Goal: Task Accomplishment & Management: Manage account settings

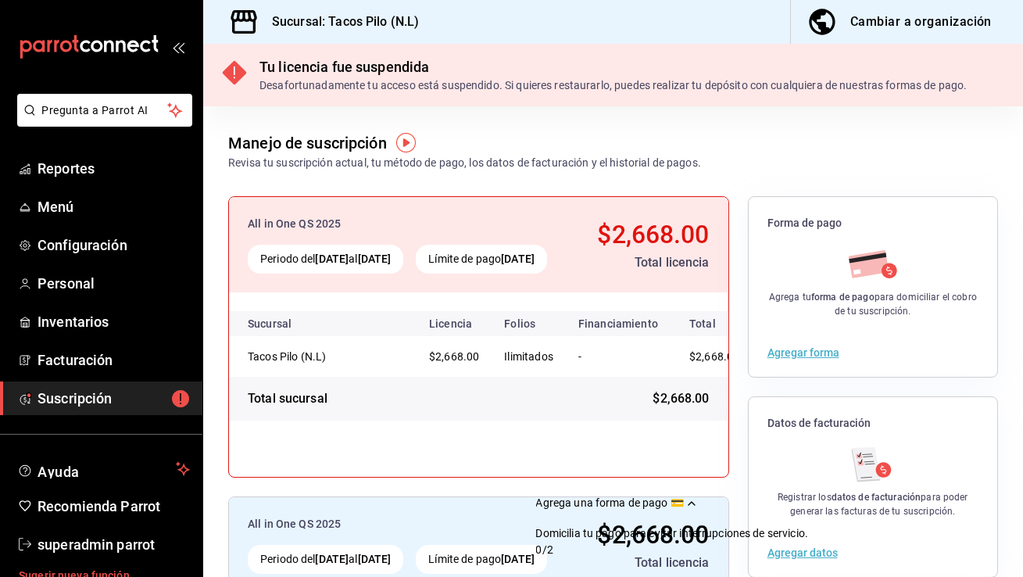
click at [60, 561] on link "Sugerir nueva función" at bounding box center [101, 575] width 203 height 29
click at [59, 554] on span "superadmin parrot" at bounding box center [114, 544] width 152 height 21
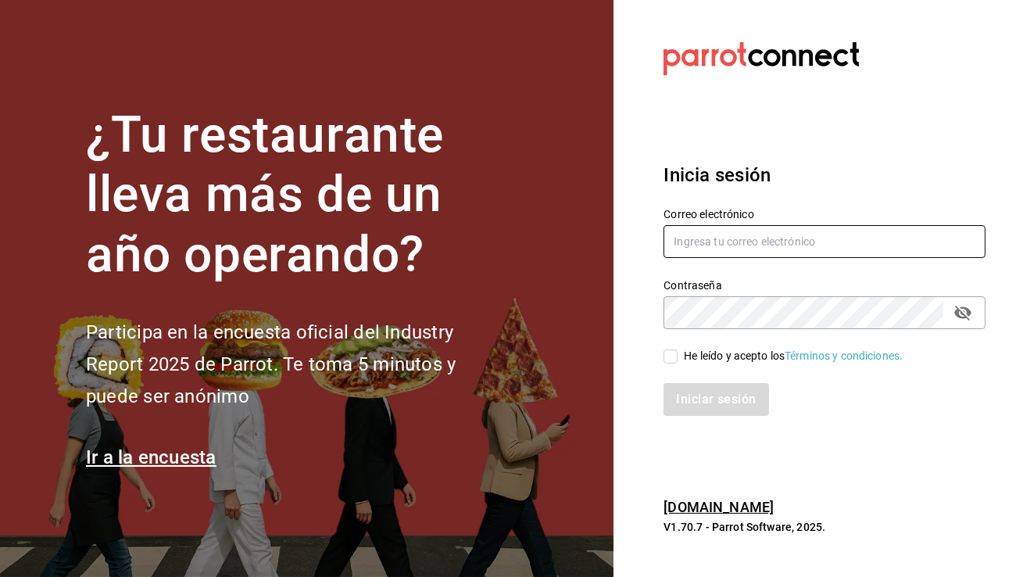
click at [948, 231] on input "text" at bounding box center [825, 241] width 322 height 33
paste input "sushizone@lapaz.com"
type input "sushizone@lapaz.com"
click at [670, 362] on input "He leído y acepto los Términos y condiciones." at bounding box center [671, 356] width 14 height 14
checkbox input "true"
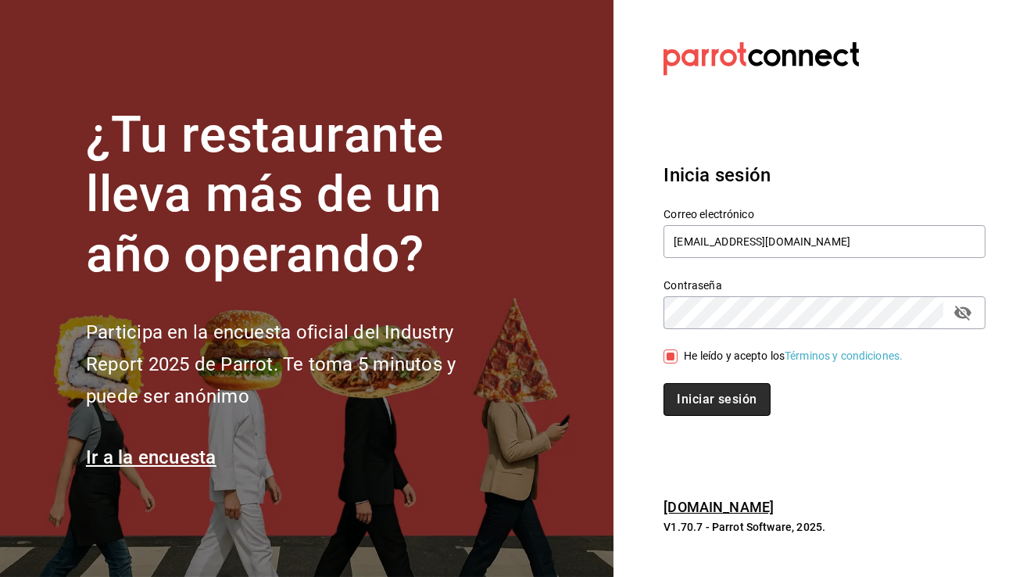
click at [684, 405] on button "Iniciar sesión" at bounding box center [717, 399] width 106 height 33
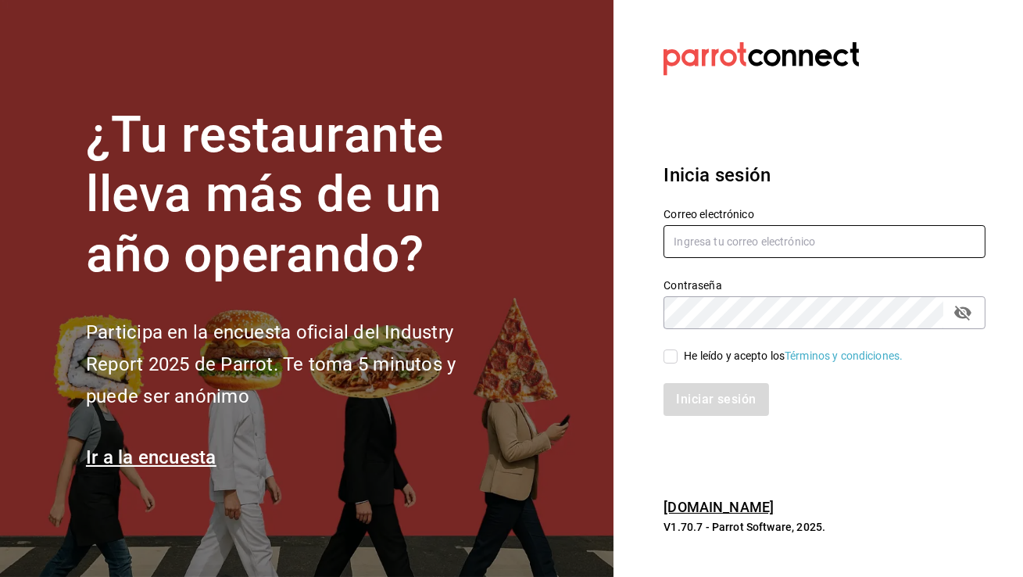
click at [763, 249] on input "text" at bounding box center [825, 241] width 322 height 33
paste input "[EMAIL_ADDRESS][DOMAIN_NAME]"
type input "[EMAIL_ADDRESS][DOMAIN_NAME]"
click at [670, 358] on input "He leído y acepto los Términos y condiciones." at bounding box center [671, 356] width 14 height 14
checkbox input "true"
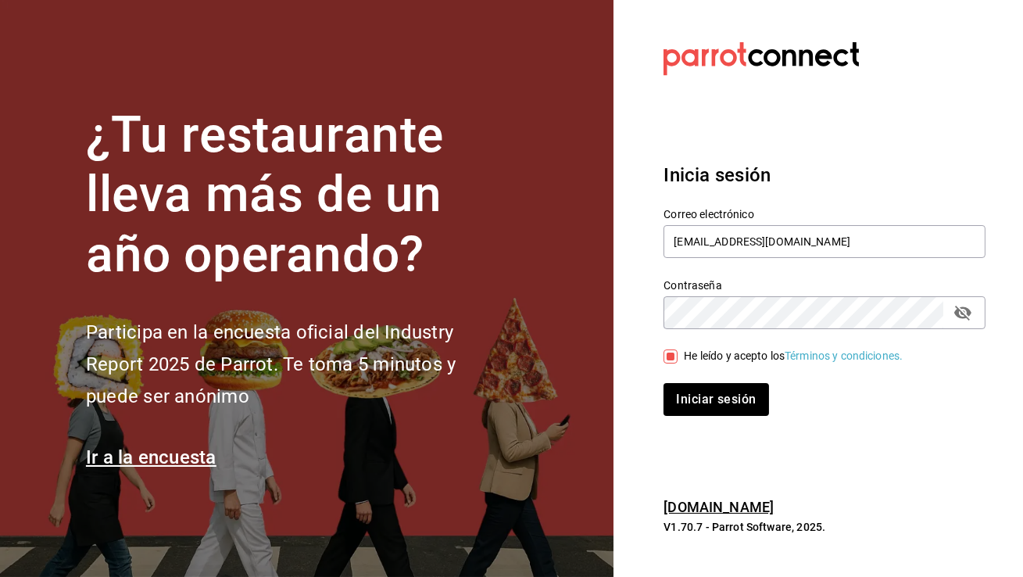
click at [710, 418] on div "Inicia sesión Correo electrónico [EMAIL_ADDRESS][DOMAIN_NAME] Contraseña Contra…" at bounding box center [825, 288] width 322 height 293
click at [710, 392] on button "Iniciar sesión" at bounding box center [717, 399] width 106 height 33
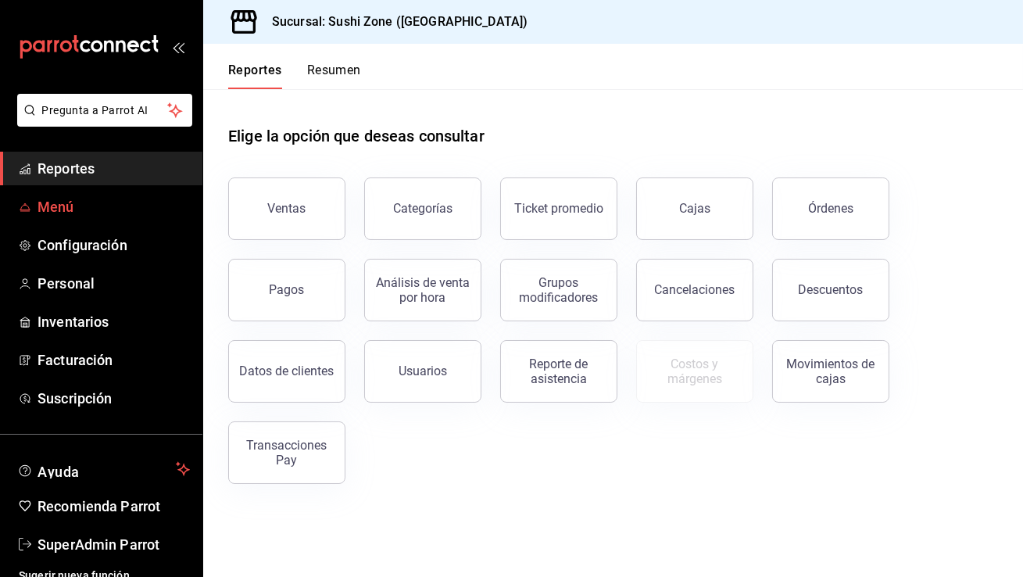
click at [68, 214] on span "Menú" at bounding box center [114, 206] width 152 height 21
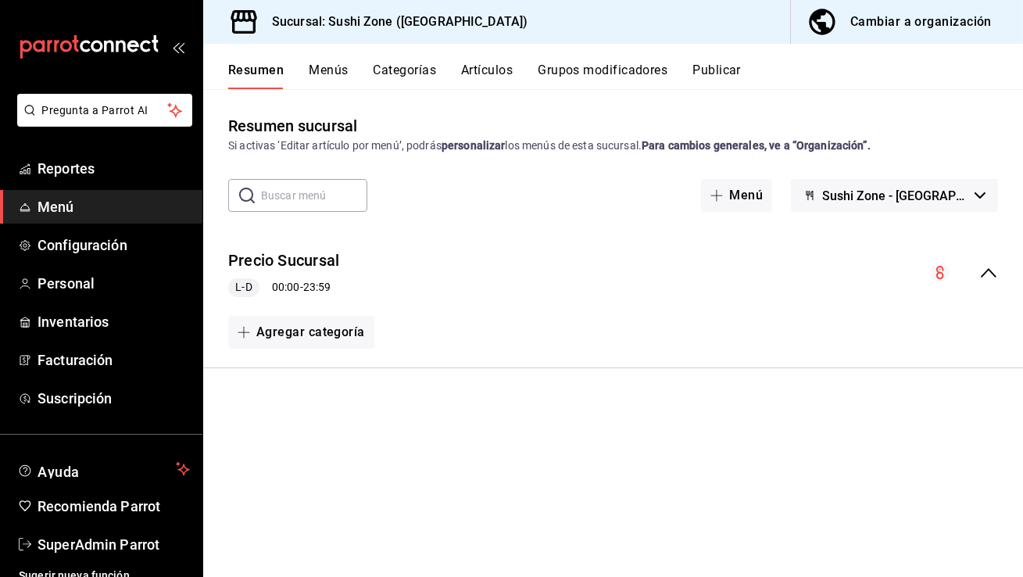
click at [924, 189] on span "Sushi Zone - [GEOGRAPHIC_DATA]" at bounding box center [896, 195] width 146 height 15
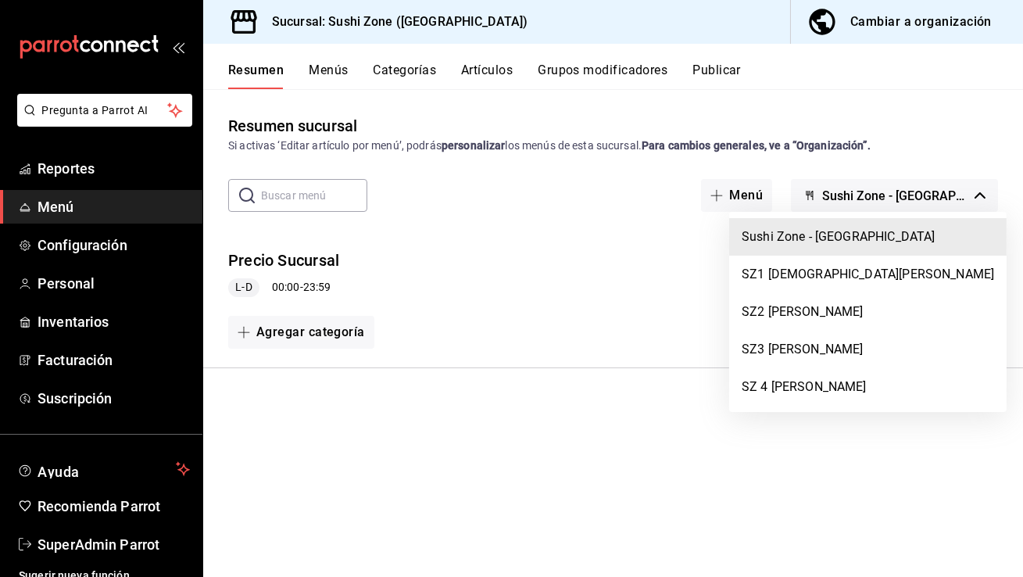
click at [953, 5] on div at bounding box center [511, 288] width 1023 height 577
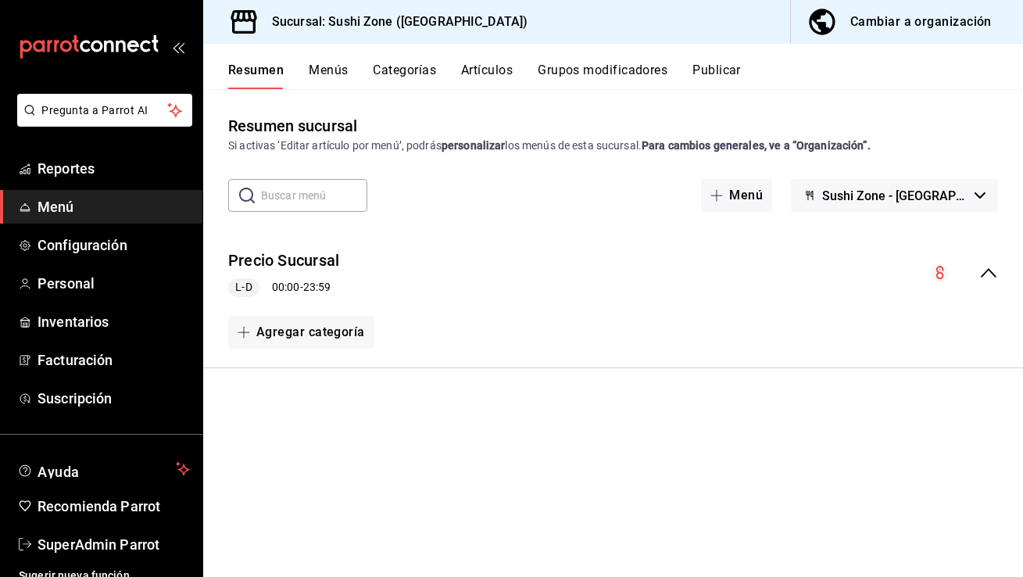
click at [953, 5] on button "Cambiar a organización" at bounding box center [901, 22] width 220 height 44
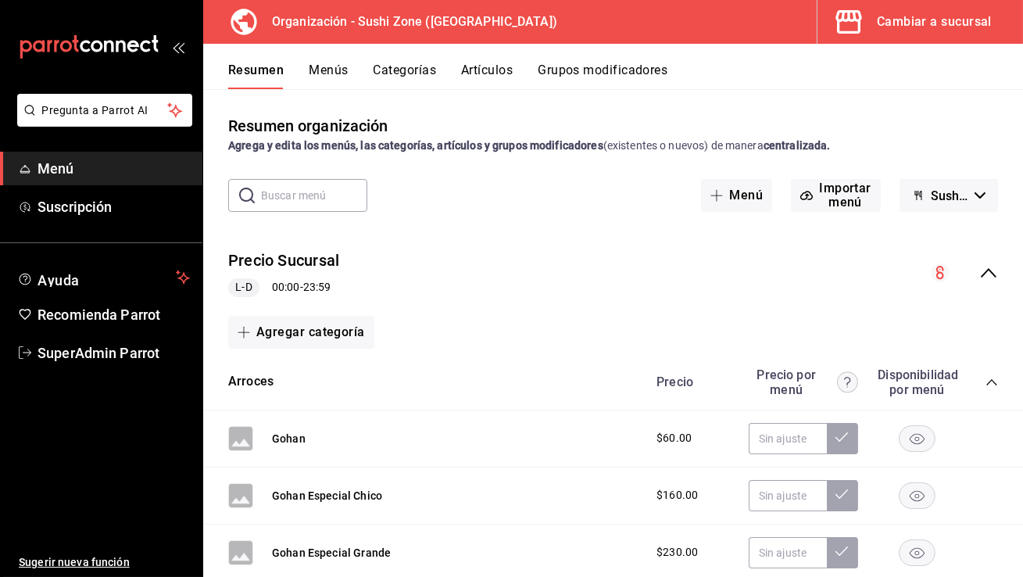
click at [944, 198] on span "Sushi Zone - Borrador" at bounding box center [950, 195] width 38 height 15
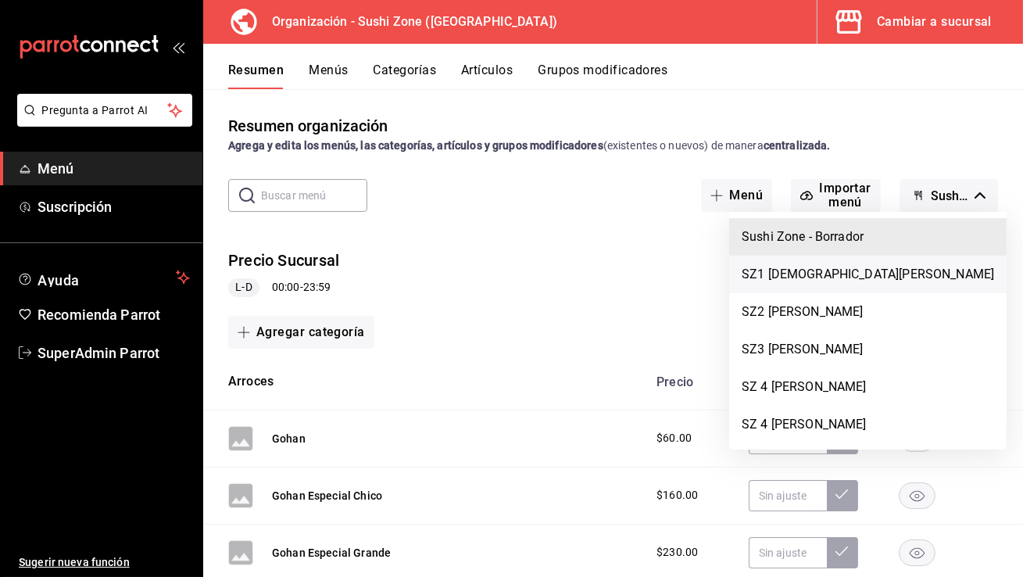
click at [883, 272] on li "SZ1 [DEMOGRAPHIC_DATA][PERSON_NAME]" at bounding box center [868, 275] width 278 height 38
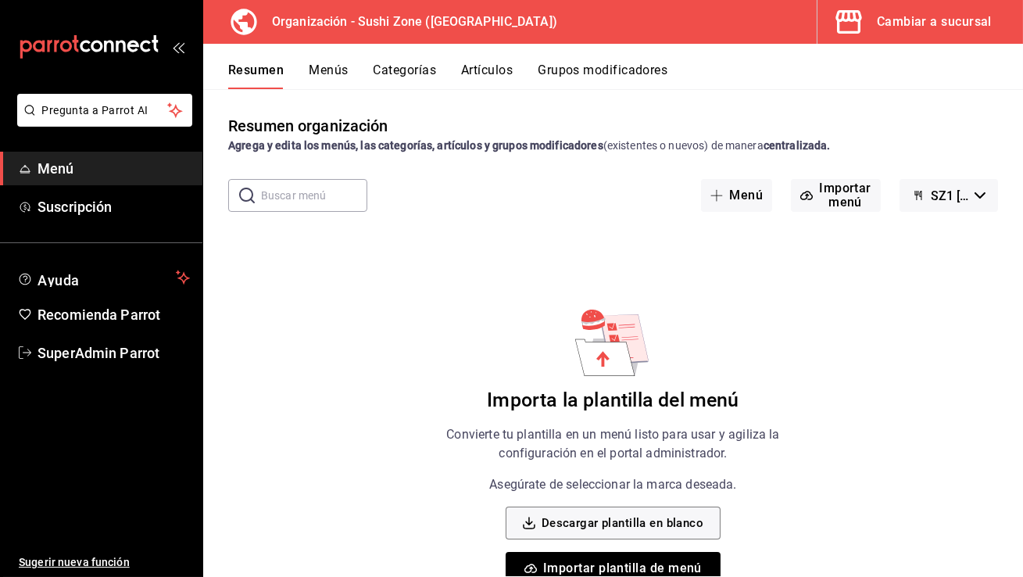
click at [948, 204] on button "SZ1 [DEMOGRAPHIC_DATA][PERSON_NAME]" at bounding box center [949, 195] width 99 height 33
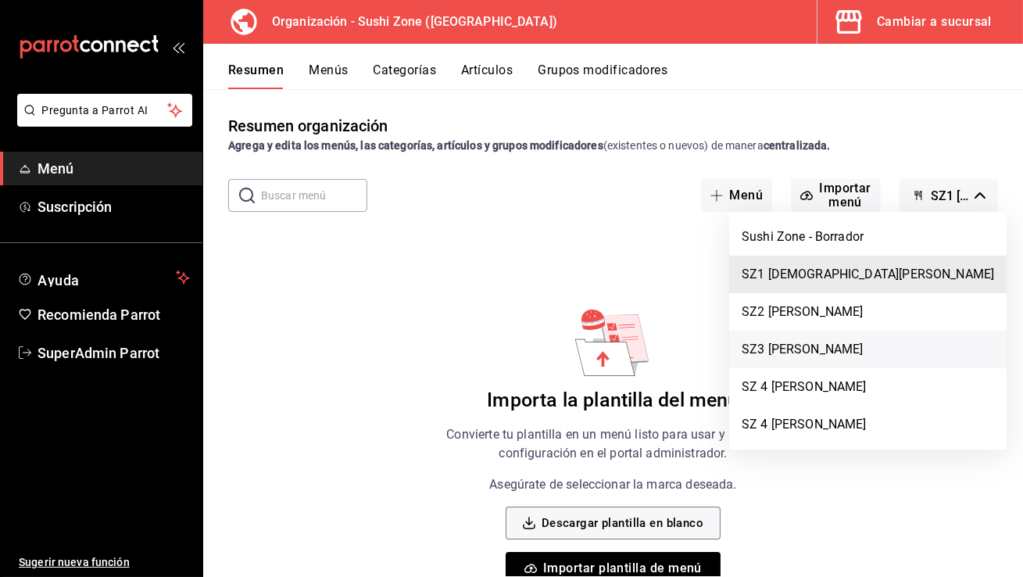
click at [890, 333] on li "SZ3 [PERSON_NAME]" at bounding box center [868, 350] width 278 height 38
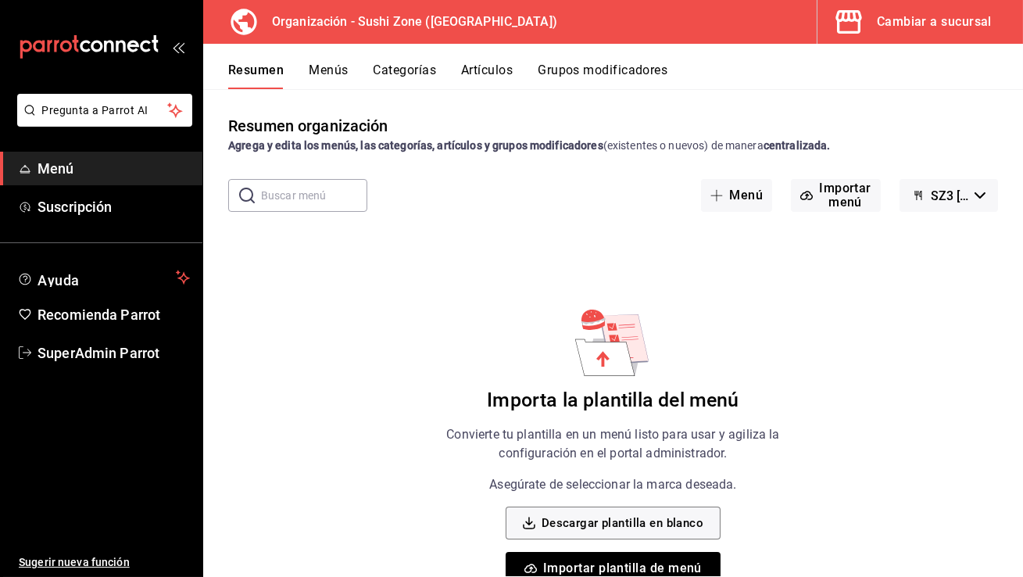
click at [948, 207] on button "SZ3 [PERSON_NAME]" at bounding box center [949, 195] width 99 height 33
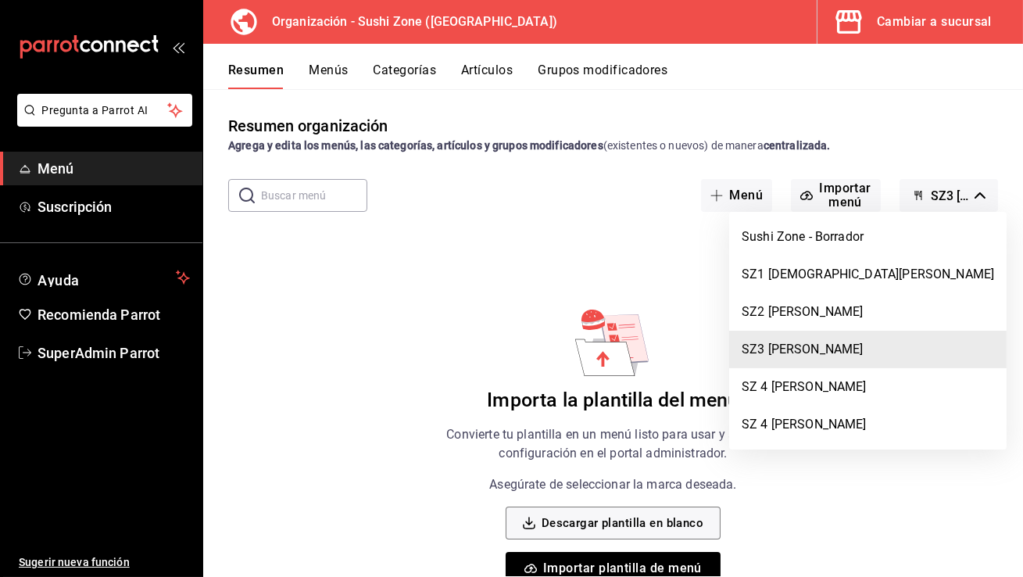
click at [539, 350] on div at bounding box center [511, 288] width 1023 height 577
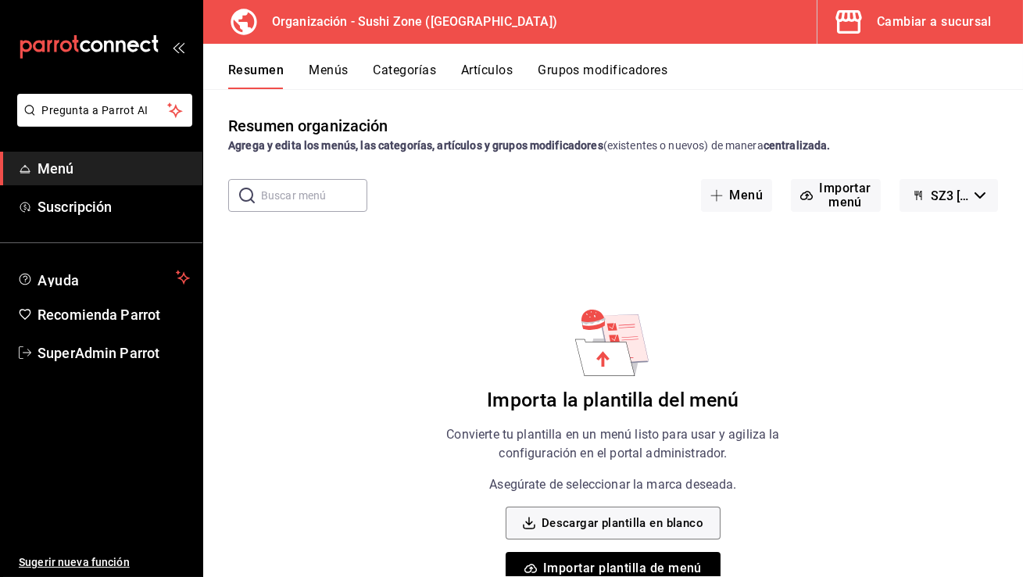
click at [919, 207] on button "SZ3 ANDREA ARAIZA CAMACHO" at bounding box center [949, 195] width 99 height 33
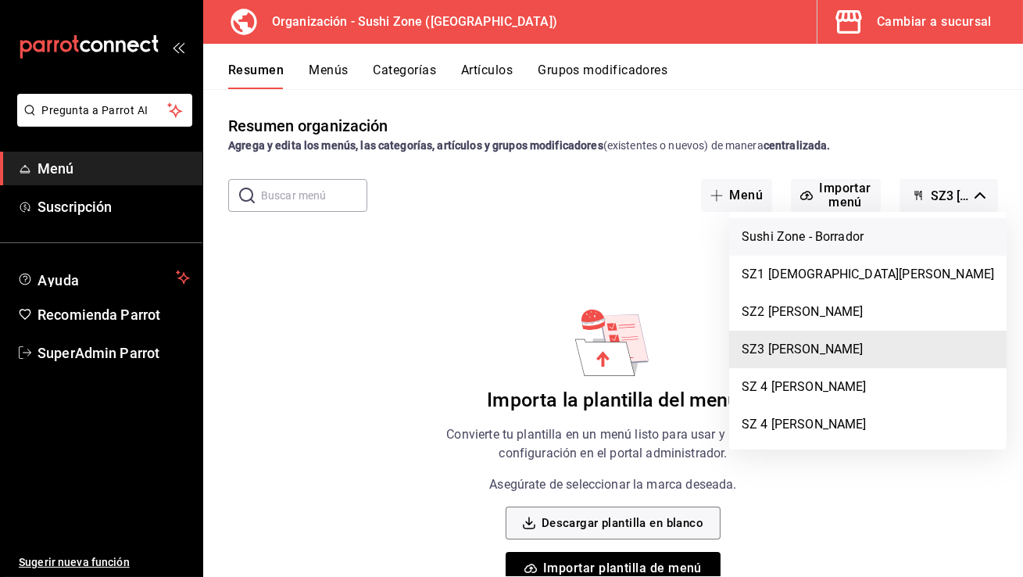
click at [895, 234] on li "Sushi Zone - Borrador" at bounding box center [868, 237] width 278 height 38
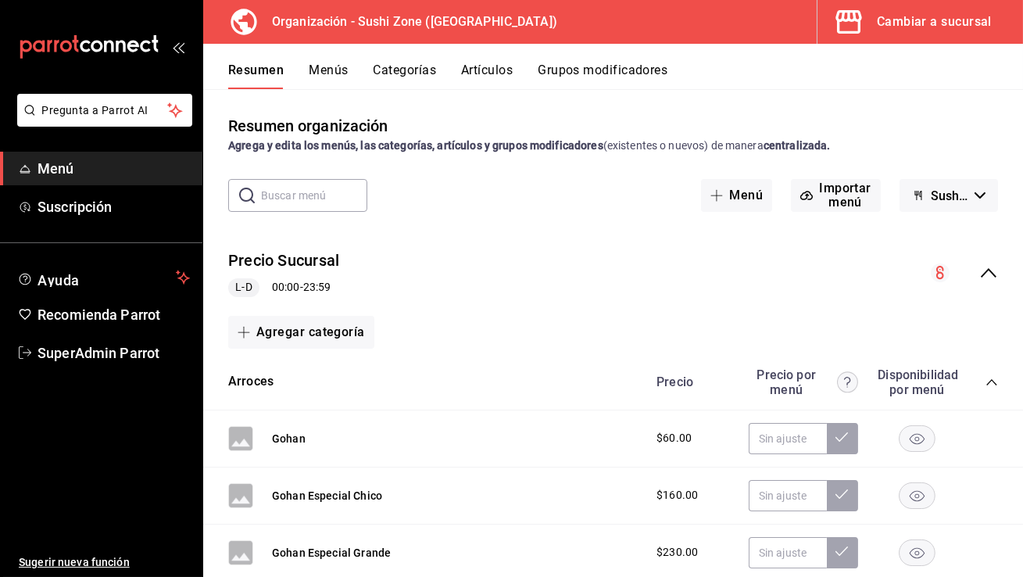
click at [924, 20] on div "Cambiar a sucursal" at bounding box center [934, 22] width 115 height 22
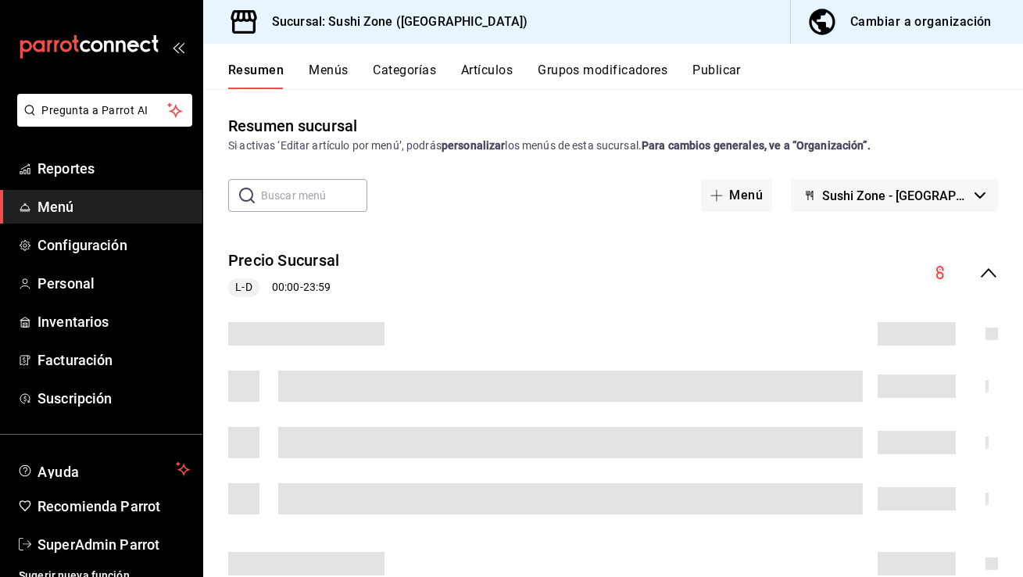
click at [932, 203] on button "Sushi Zone - La Paz" at bounding box center [894, 195] width 207 height 33
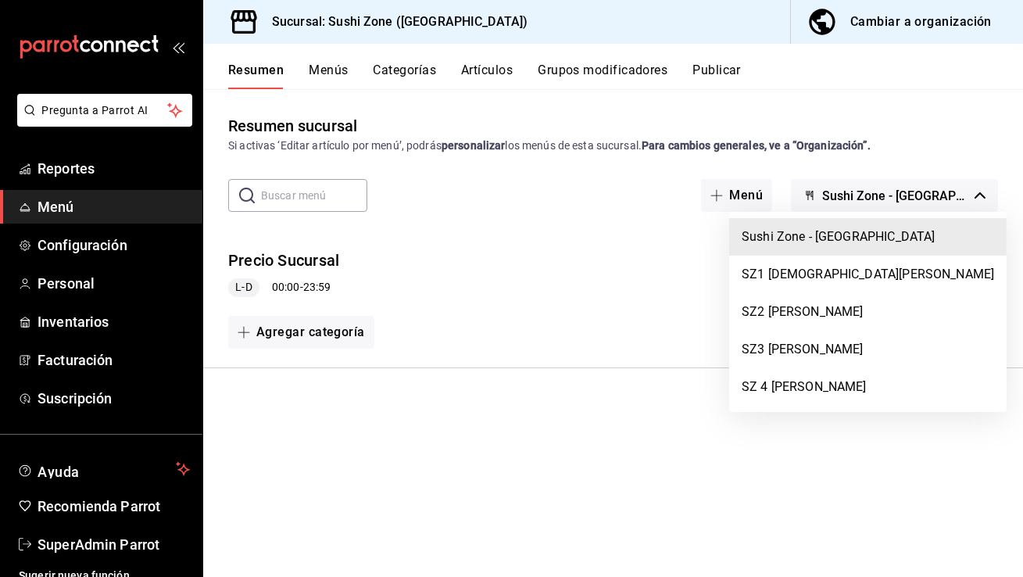
click at [332, 443] on div at bounding box center [511, 288] width 1023 height 577
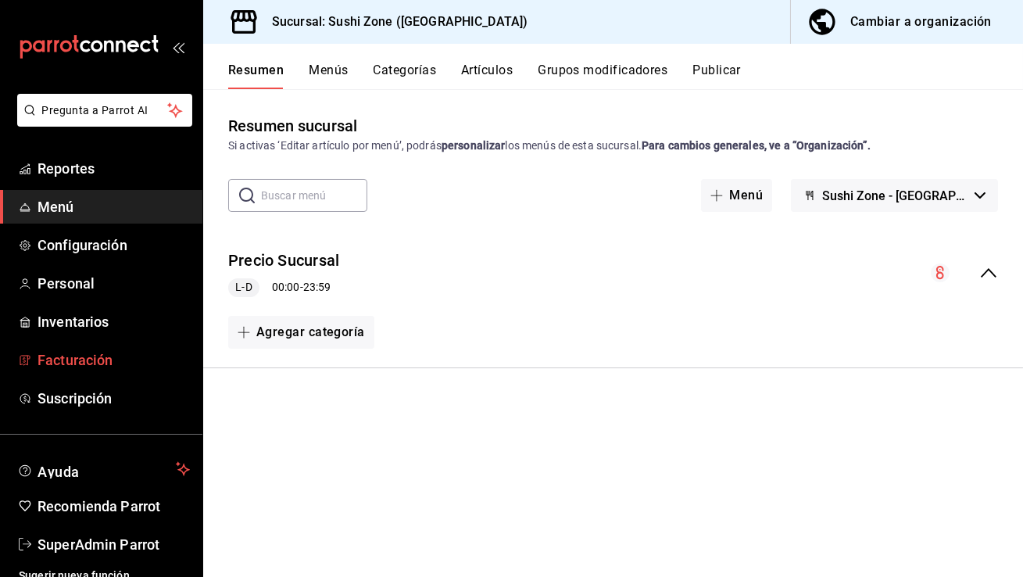
click at [113, 357] on span "Facturación" at bounding box center [114, 359] width 152 height 21
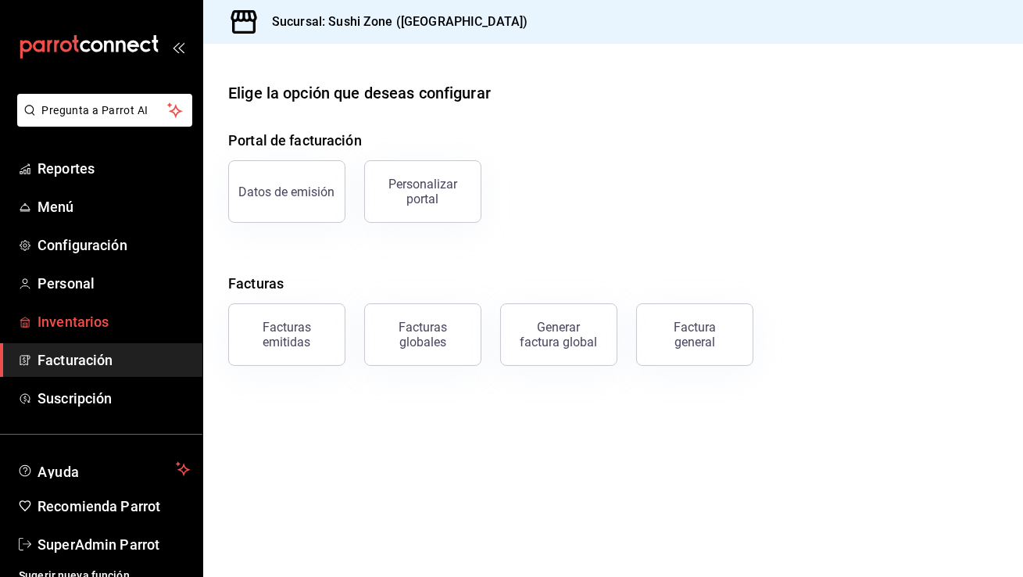
click at [116, 317] on span "Inventarios" at bounding box center [114, 321] width 152 height 21
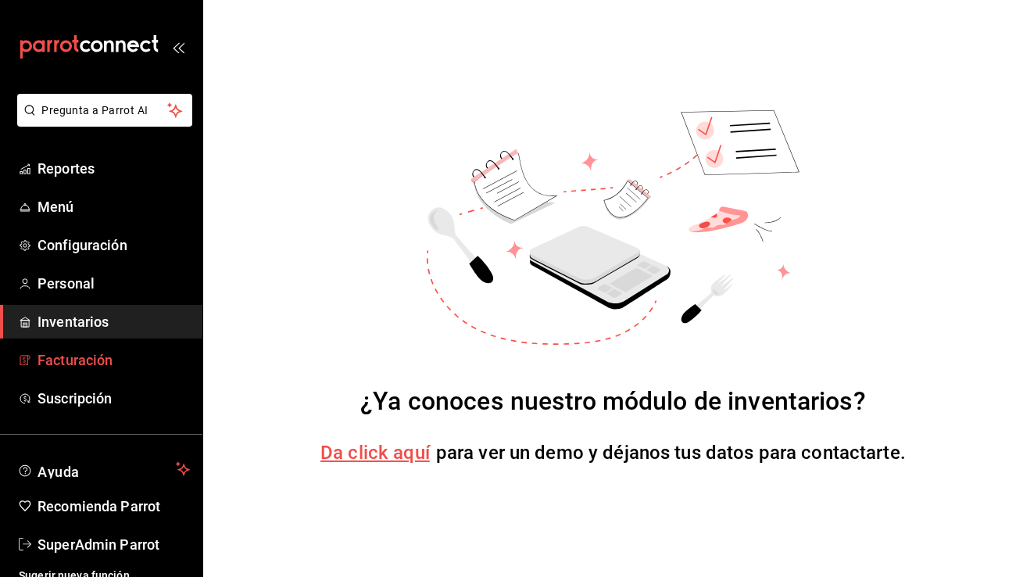
click at [123, 356] on span "Facturación" at bounding box center [114, 359] width 152 height 21
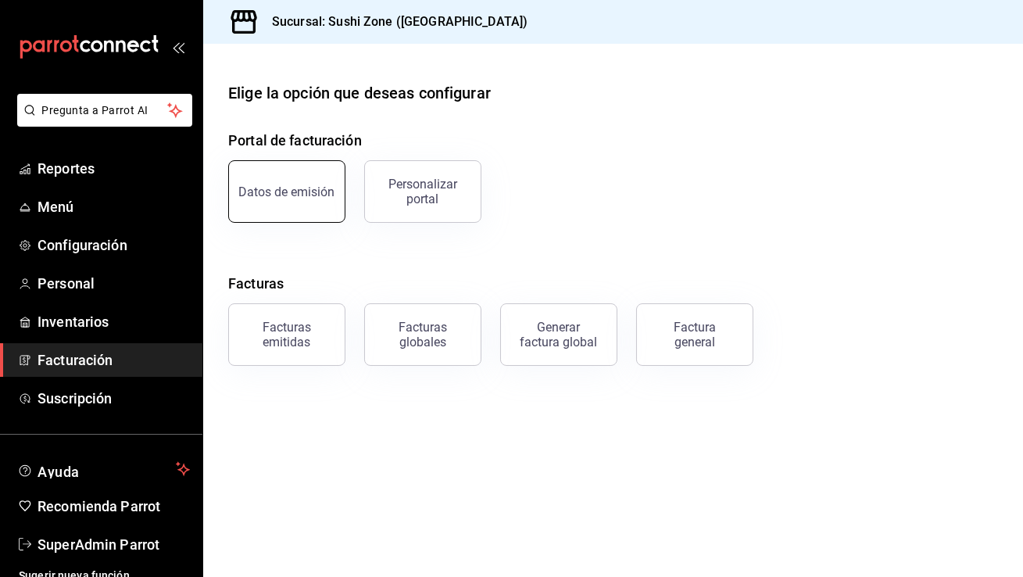
click at [271, 171] on button "Datos de emisión" at bounding box center [286, 191] width 117 height 63
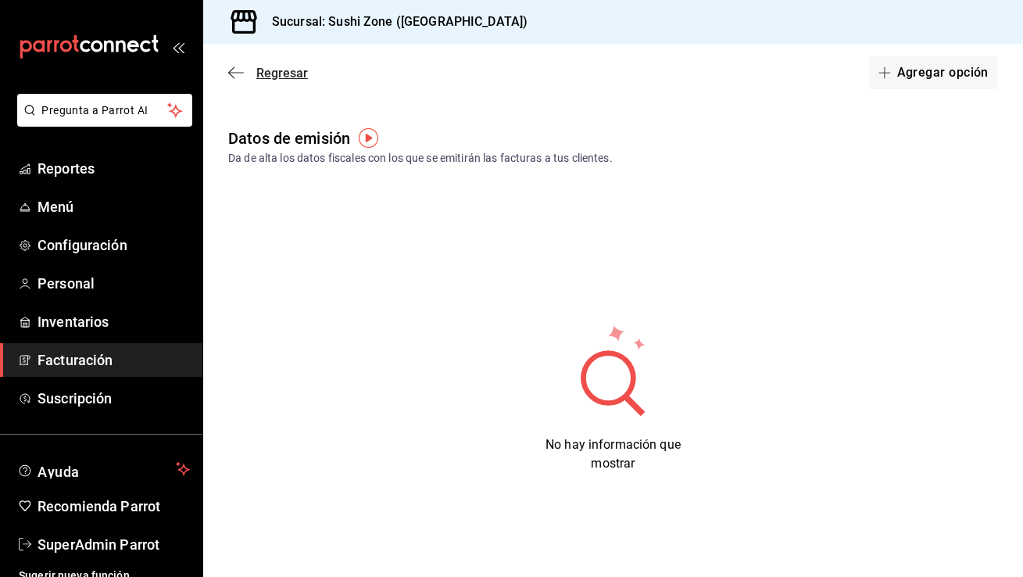
click at [267, 66] on span "Regresar" at bounding box center [282, 73] width 52 height 15
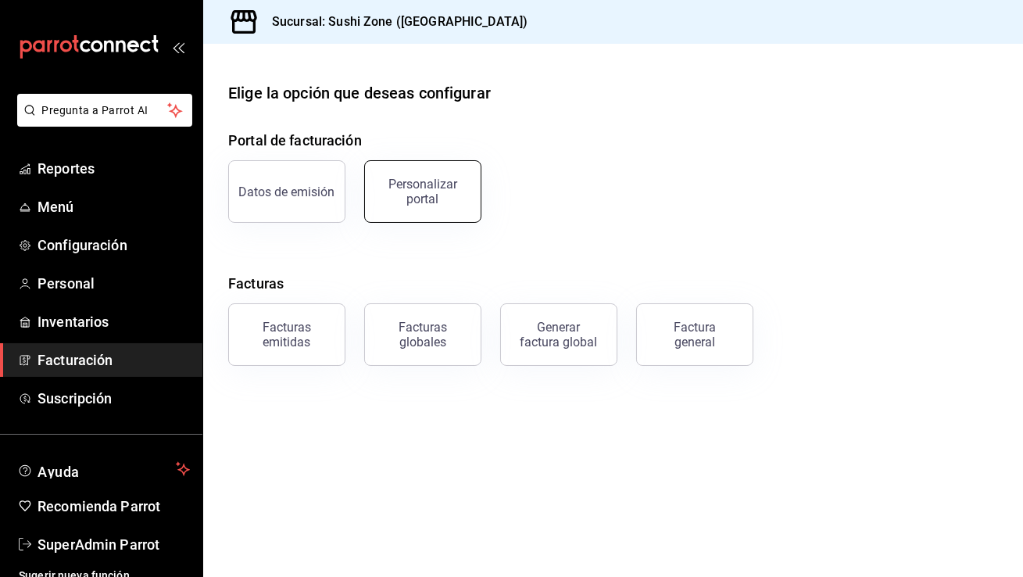
click at [408, 185] on div "Personalizar portal" at bounding box center [423, 192] width 97 height 30
